Goal: Task Accomplishment & Management: Manage account settings

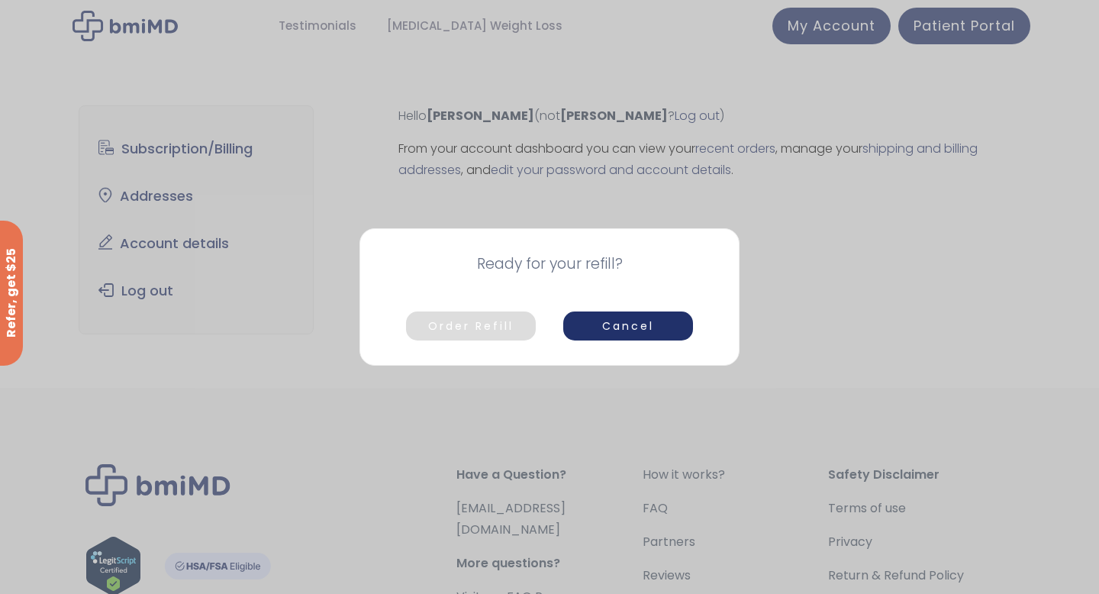
click at [503, 333] on button "Order Refill" at bounding box center [471, 325] width 130 height 29
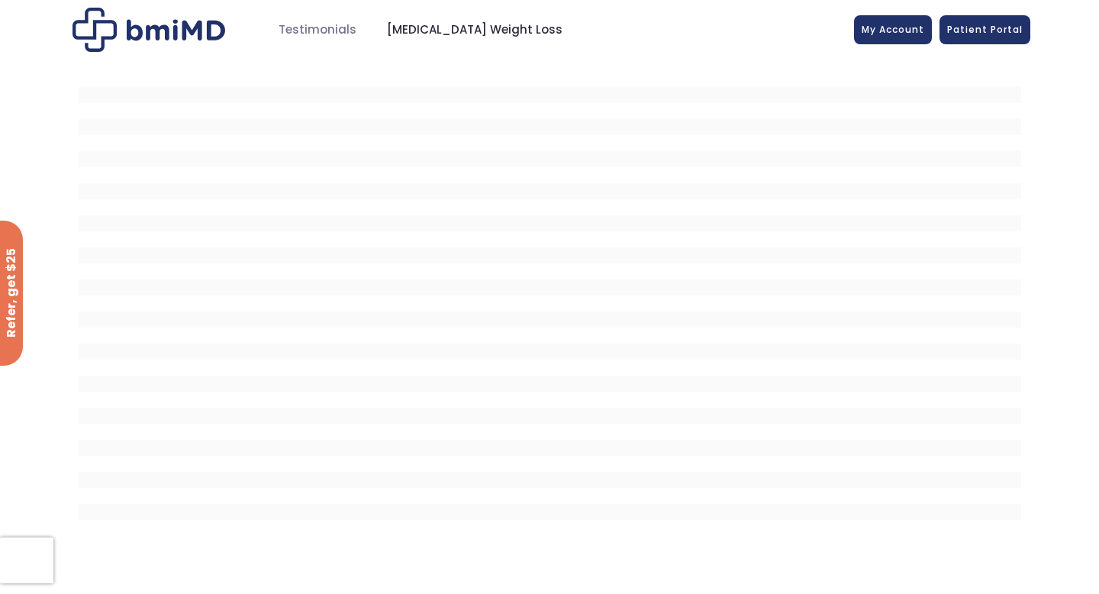
click at [491, 24] on span "[MEDICAL_DATA] Weight Loss" at bounding box center [475, 30] width 176 height 18
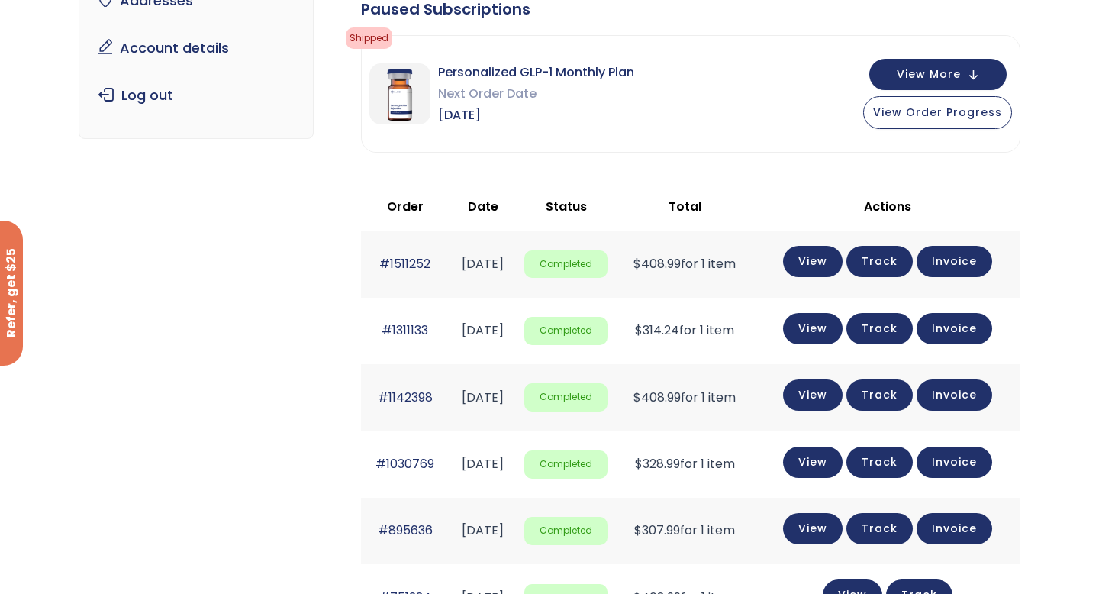
scroll to position [139, 0]
